Goal: Transaction & Acquisition: Purchase product/service

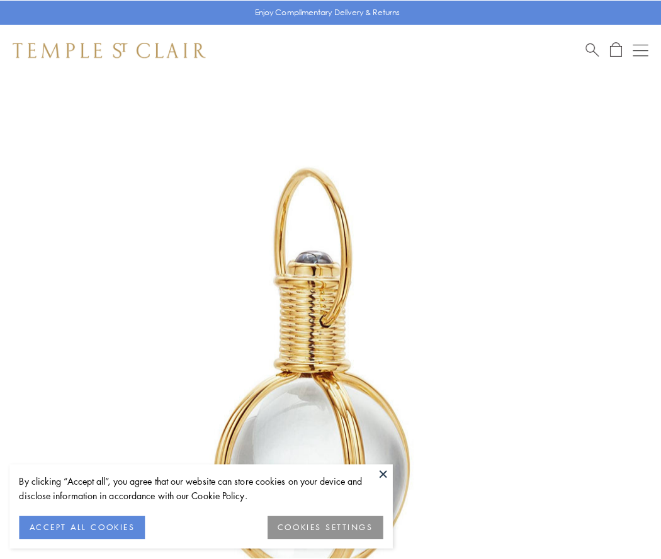
scroll to position [329, 0]
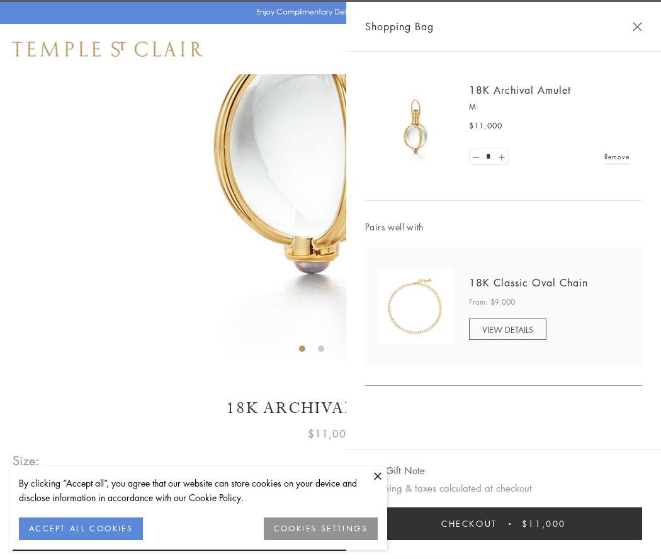
click at [504, 524] on button "Checkout $11,000" at bounding box center [503, 523] width 277 height 33
